Goal: Task Accomplishment & Management: Manage account settings

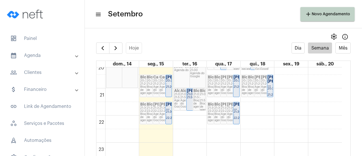
scroll to position [552, 0]
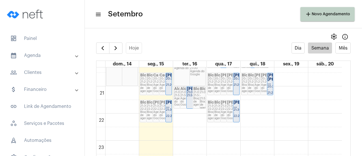
click at [170, 84] on div "20:30 - 21:20" at bounding box center [168, 81] width 5 height 9
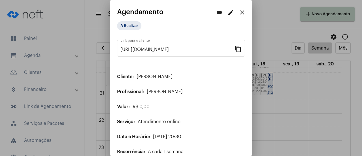
click at [228, 14] on mat-icon "edit" at bounding box center [231, 12] width 7 height 7
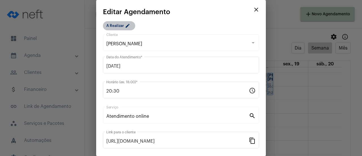
click at [124, 26] on mat-chip "A Realizar edit" at bounding box center [119, 25] width 32 height 9
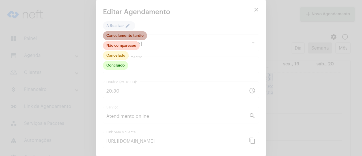
click at [127, 38] on mat-chip "Cancelamento tardio" at bounding box center [125, 35] width 44 height 9
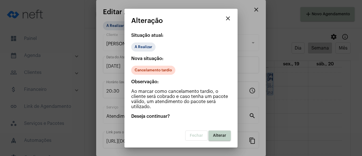
click at [217, 138] on button "Alterar" at bounding box center [220, 135] width 22 height 10
